Goal: Information Seeking & Learning: Learn about a topic

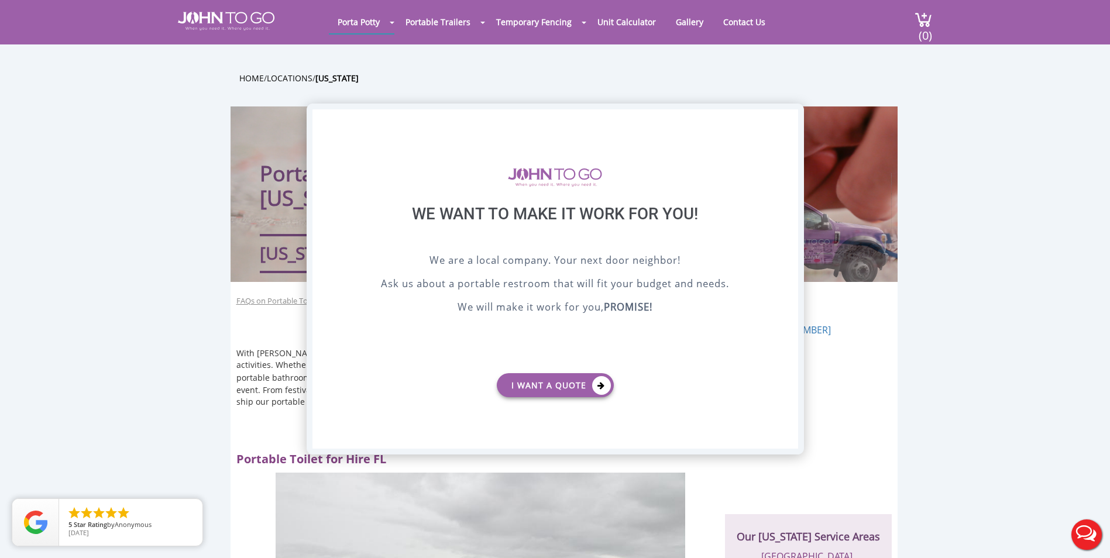
click at [787, 119] on div "X" at bounding box center [788, 119] width 18 height 20
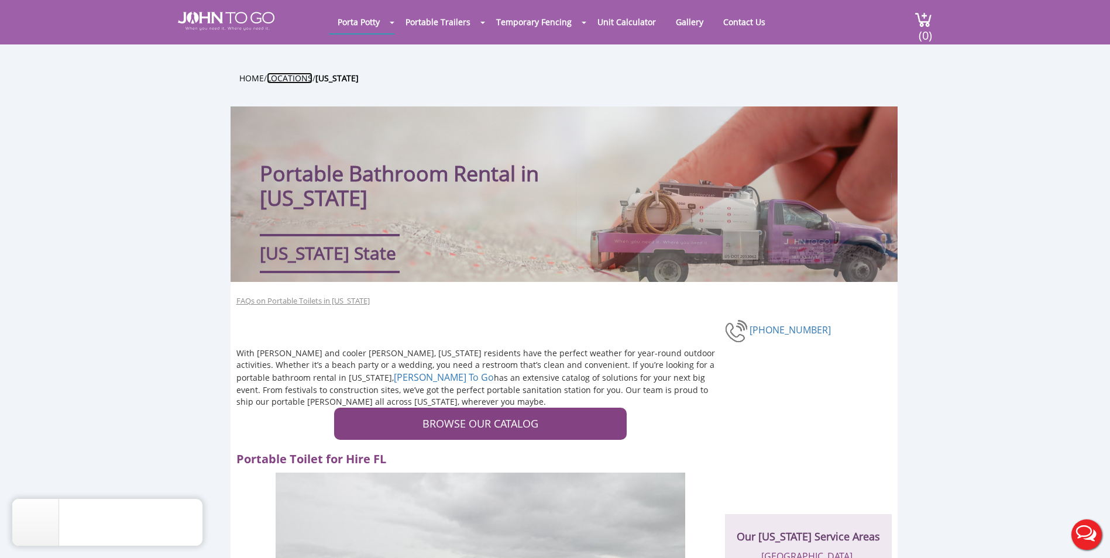
click at [297, 79] on link "Locations" at bounding box center [290, 78] width 46 height 11
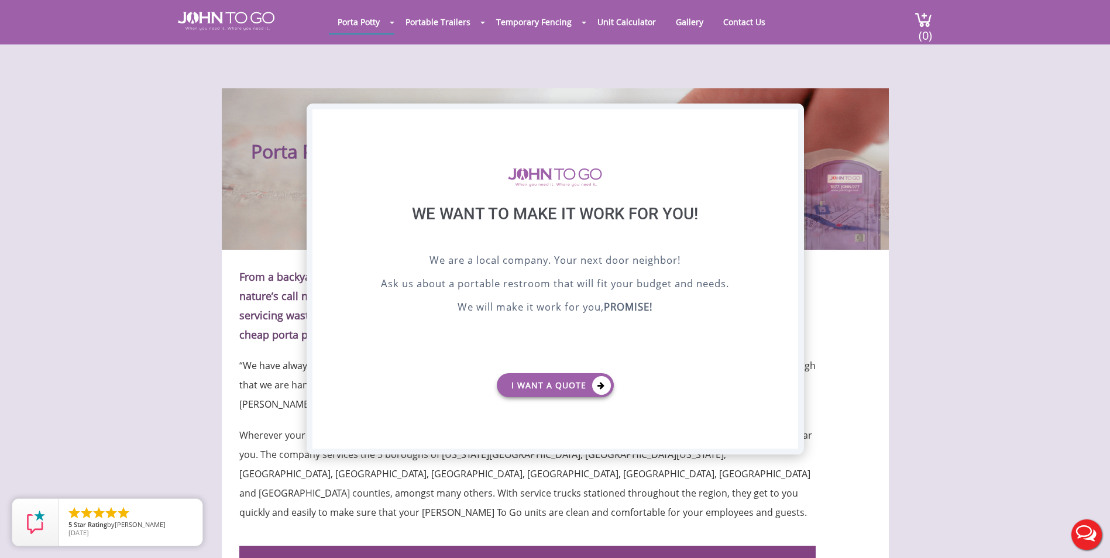
click at [786, 120] on div "X" at bounding box center [788, 119] width 18 height 20
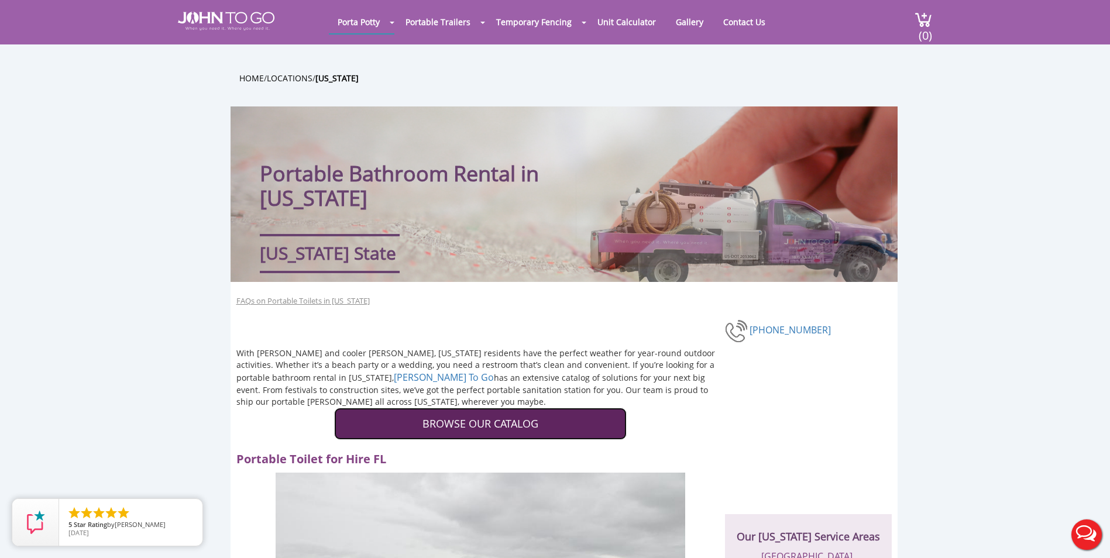
click at [360, 428] on link "BROWSE OUR CATALOG" at bounding box center [480, 424] width 293 height 33
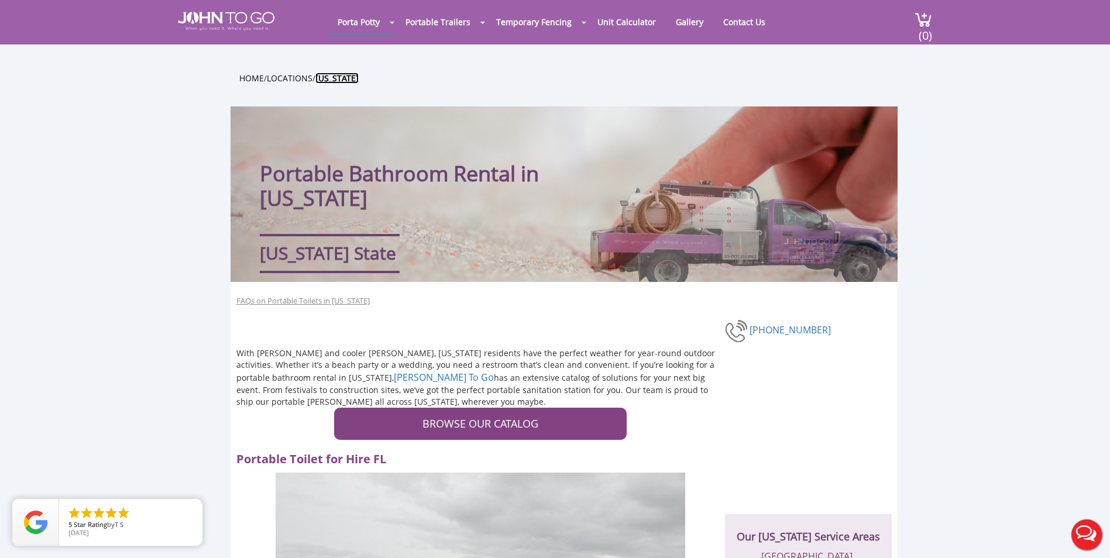
click at [341, 76] on b "[US_STATE]" at bounding box center [336, 78] width 43 height 11
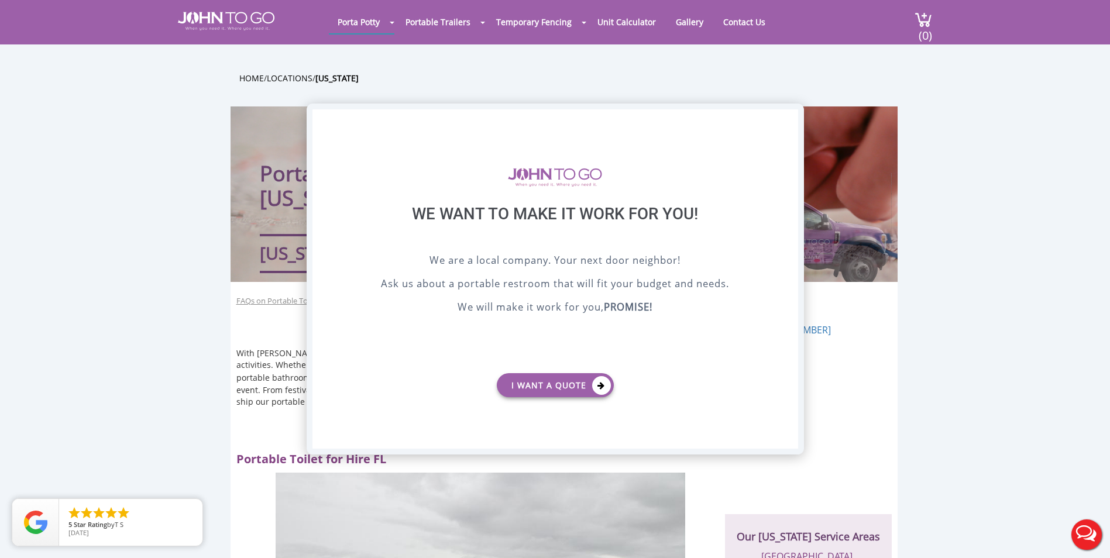
click at [787, 111] on div "X" at bounding box center [788, 119] width 18 height 20
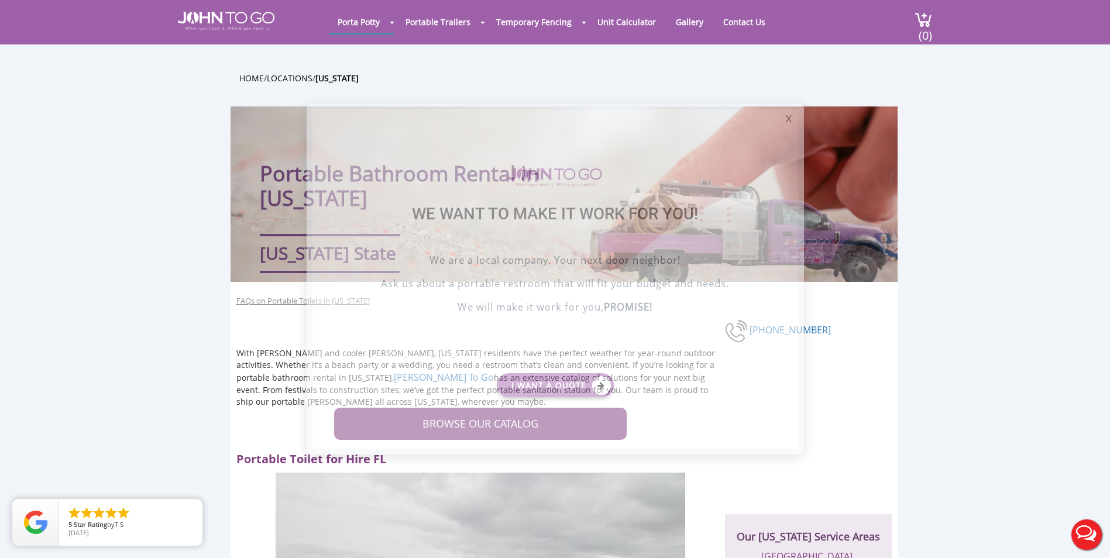
click at [787, 113] on div at bounding box center [555, 279] width 1110 height 558
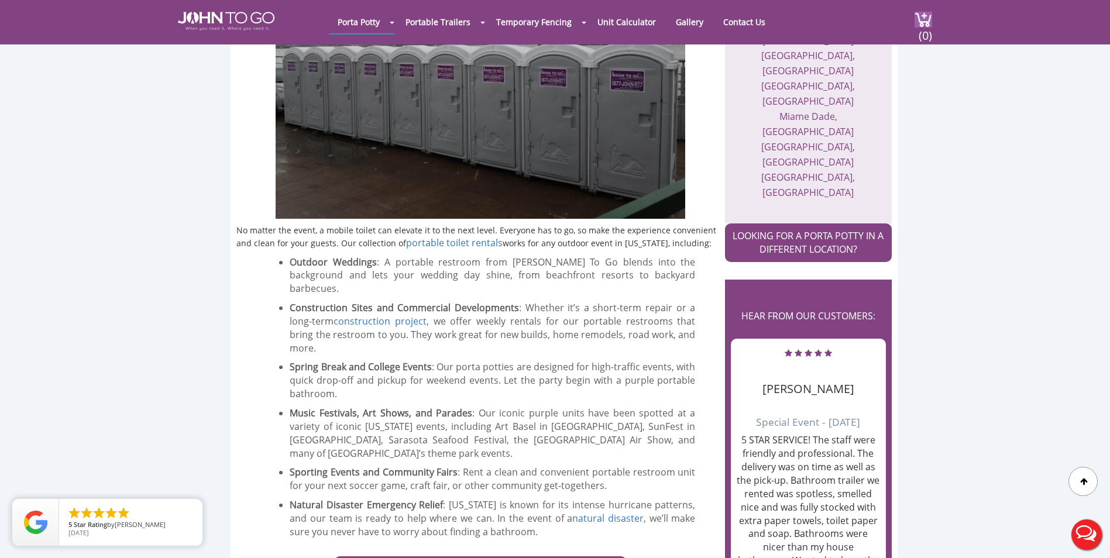
scroll to position [585, 0]
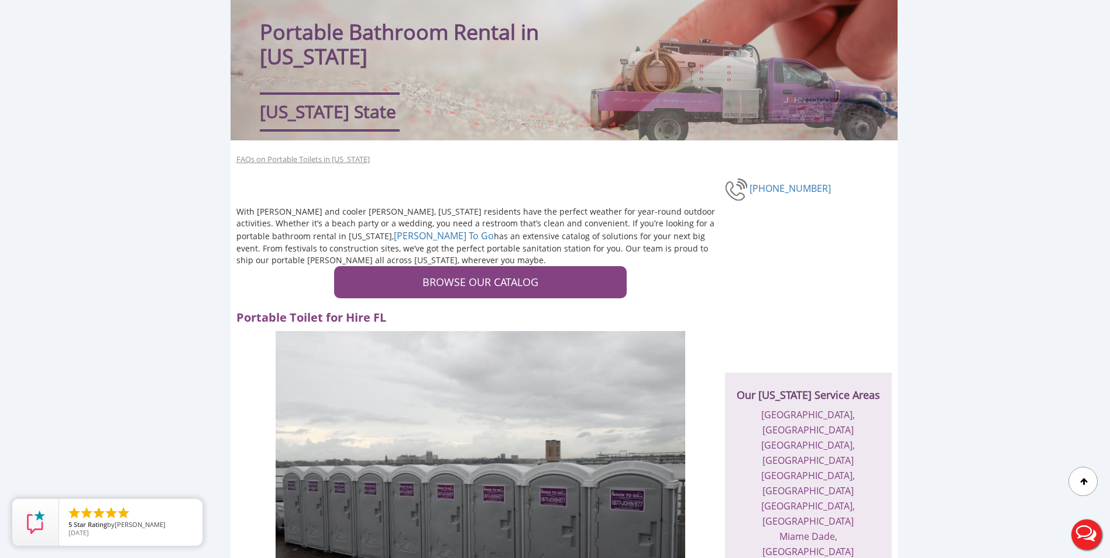
scroll to position [0, 0]
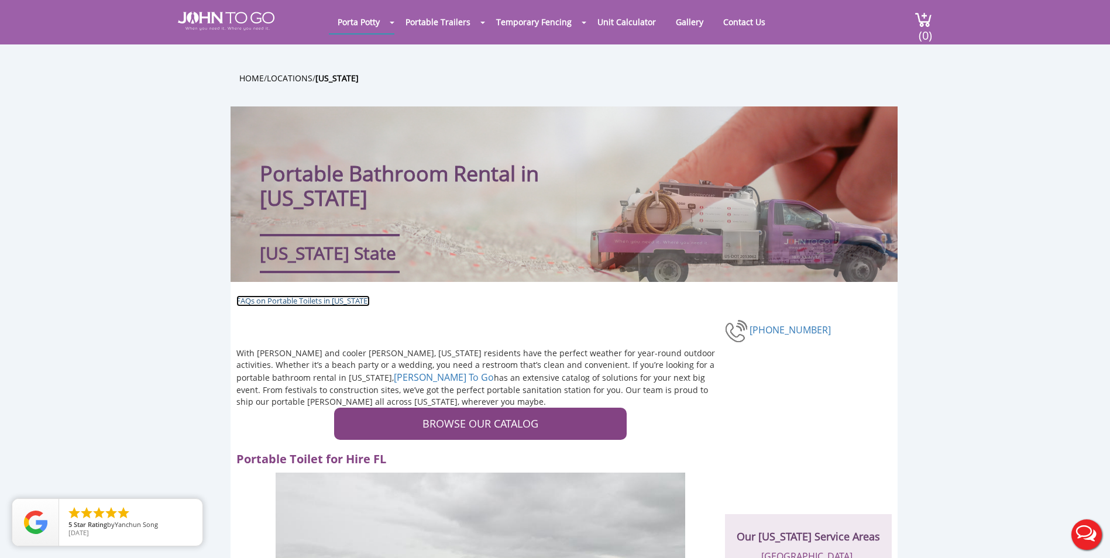
click at [321, 300] on link "FAQs on Portable Toilets in [US_STATE]" at bounding box center [302, 300] width 133 height 11
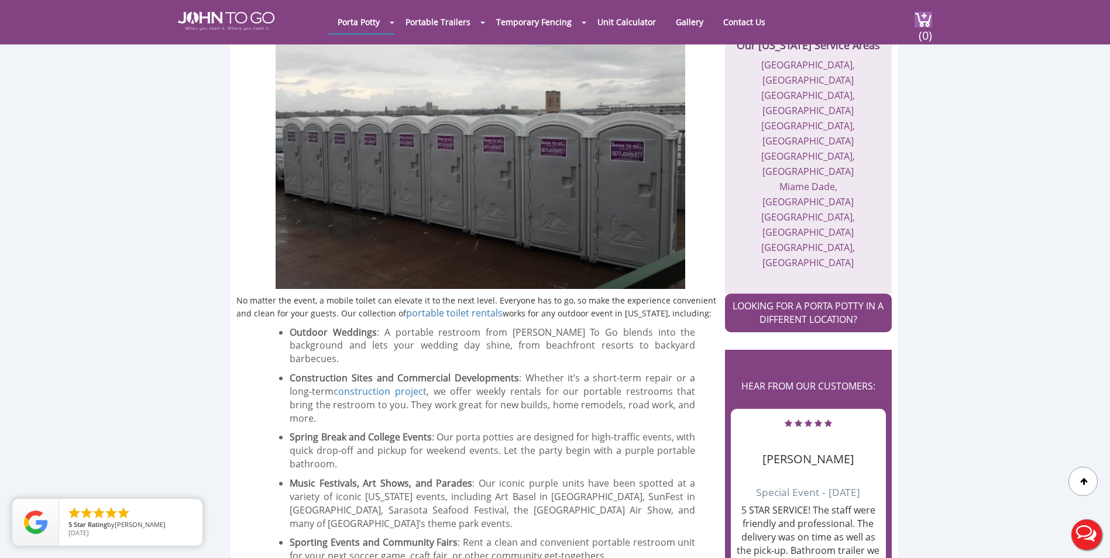
scroll to position [468, 0]
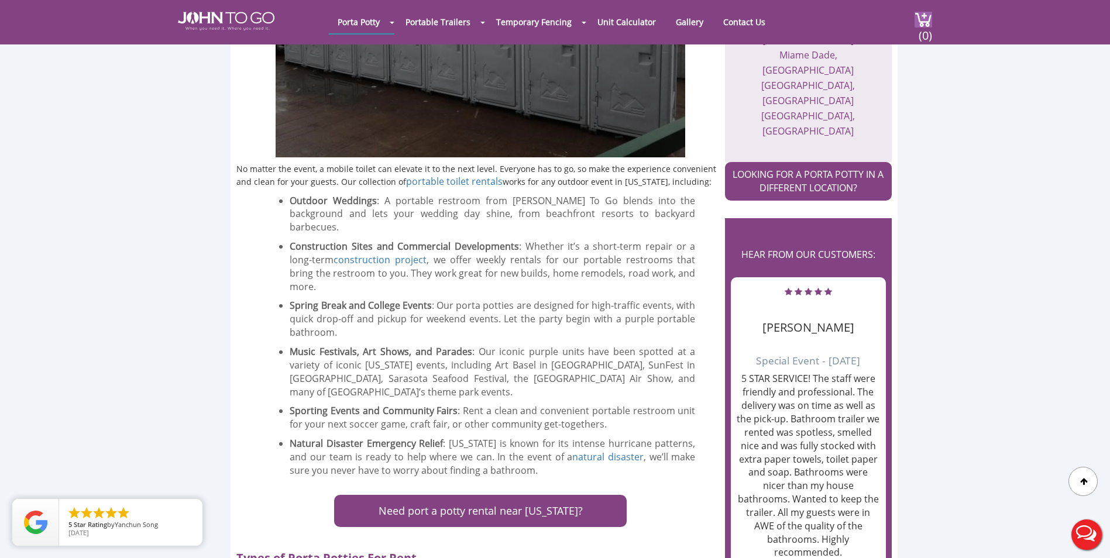
scroll to position [585, 0]
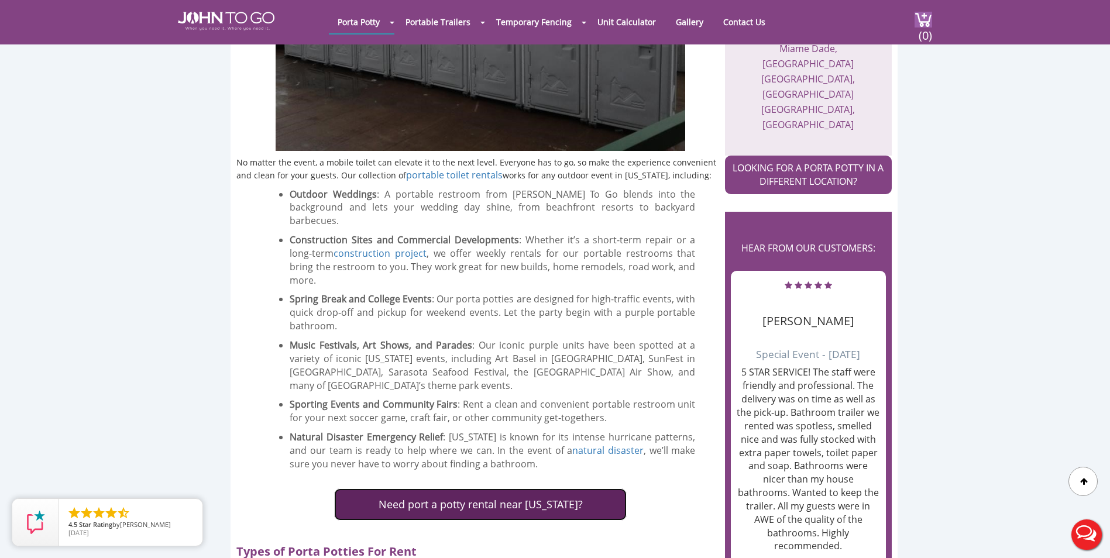
click at [432, 488] on link "Need port a potty rental near [US_STATE]?" at bounding box center [480, 504] width 293 height 33
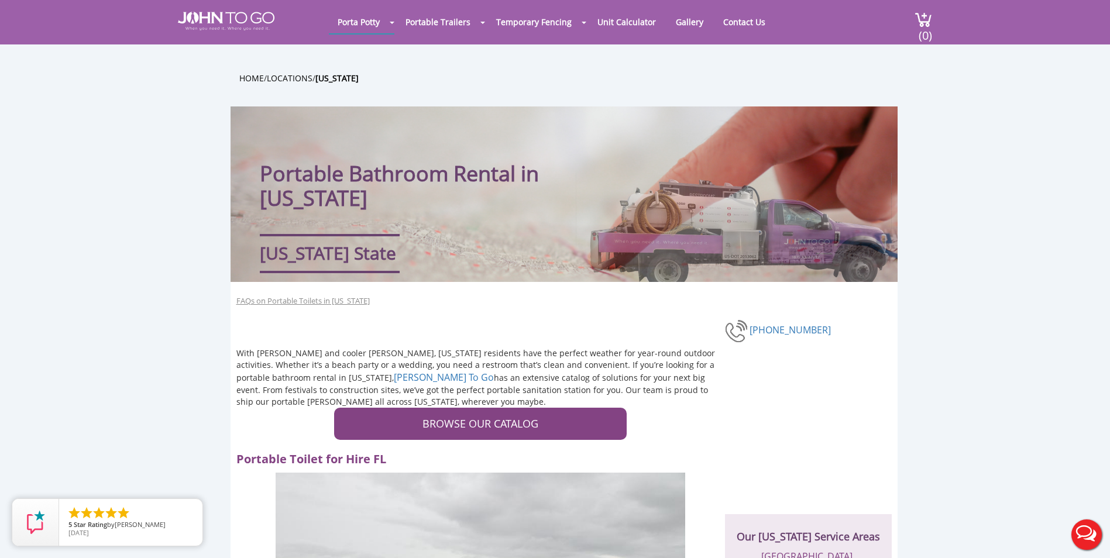
click at [643, 209] on img at bounding box center [734, 227] width 316 height 109
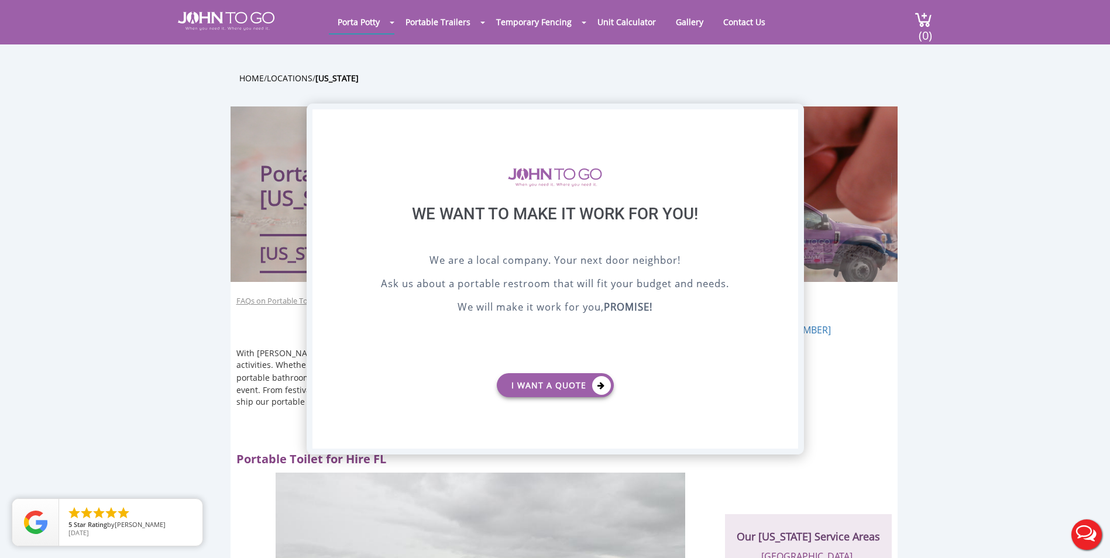
click at [785, 121] on div "X" at bounding box center [788, 119] width 18 height 20
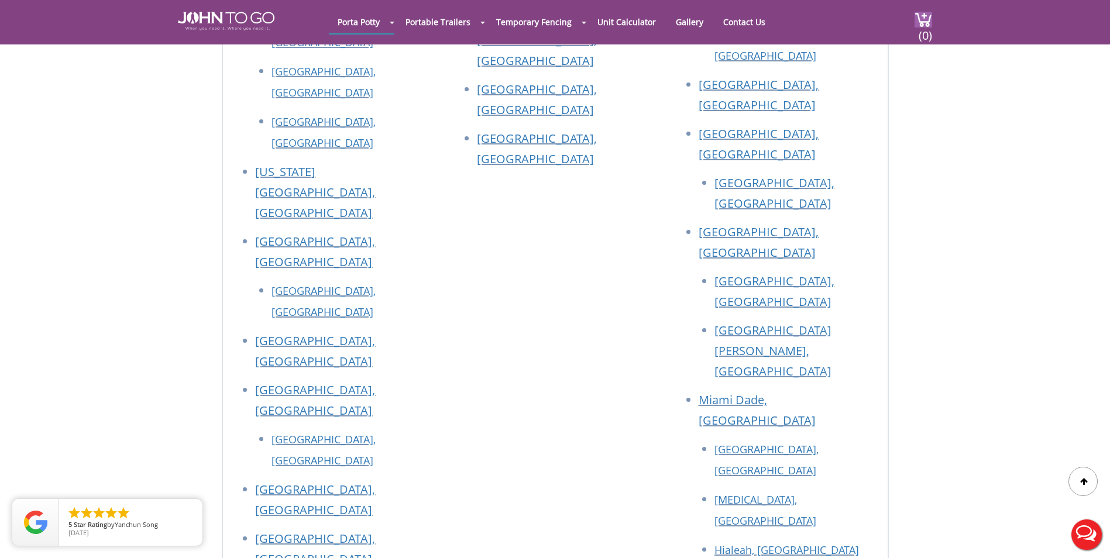
scroll to position [3734, 0]
